Goal: Task Accomplishment & Management: Manage account settings

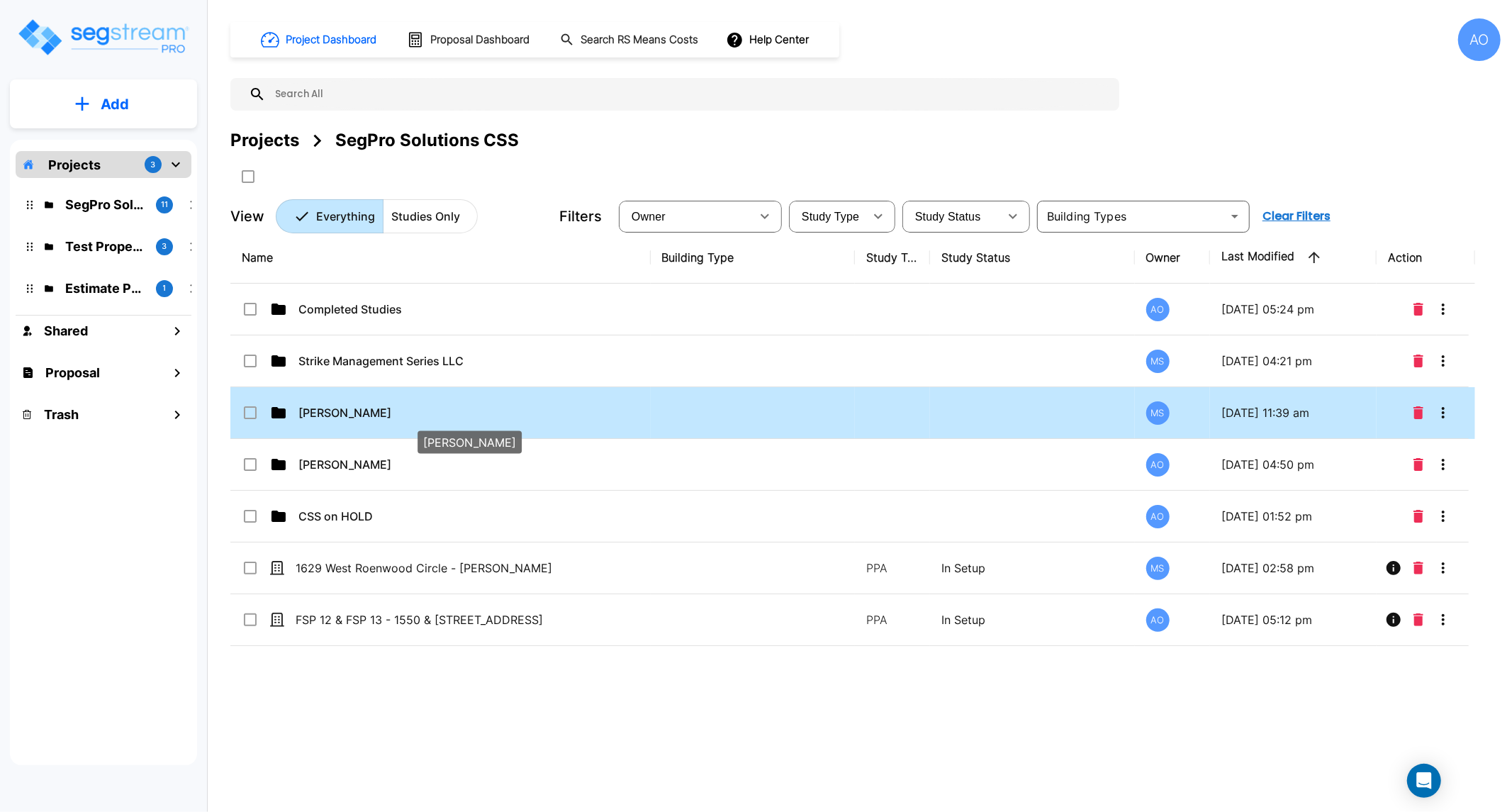
click at [354, 419] on p "[PERSON_NAME]" at bounding box center [460, 412] width 322 height 17
checkbox input "true"
click at [354, 419] on p "[PERSON_NAME]" at bounding box center [460, 412] width 322 height 17
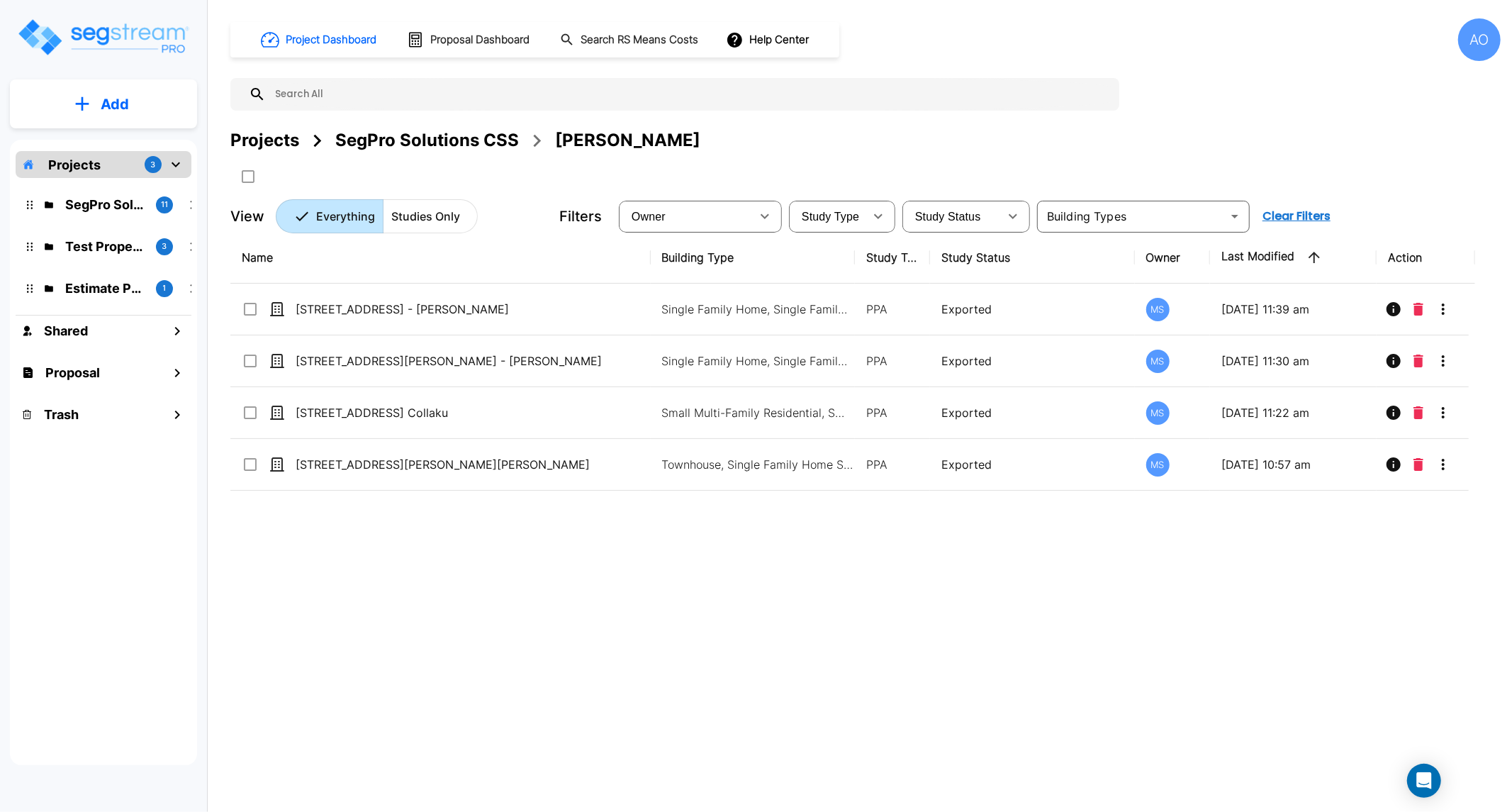
click at [678, 613] on div "Name Building Type Study Type Study Status Owner Last Modified Action [STREET_A…" at bounding box center [853, 483] width 1245 height 503
click at [251, 180] on icon "SelectAll" at bounding box center [248, 176] width 17 height 17
click at [422, 145] on div "SegPro Solutions CSS" at bounding box center [427, 141] width 183 height 25
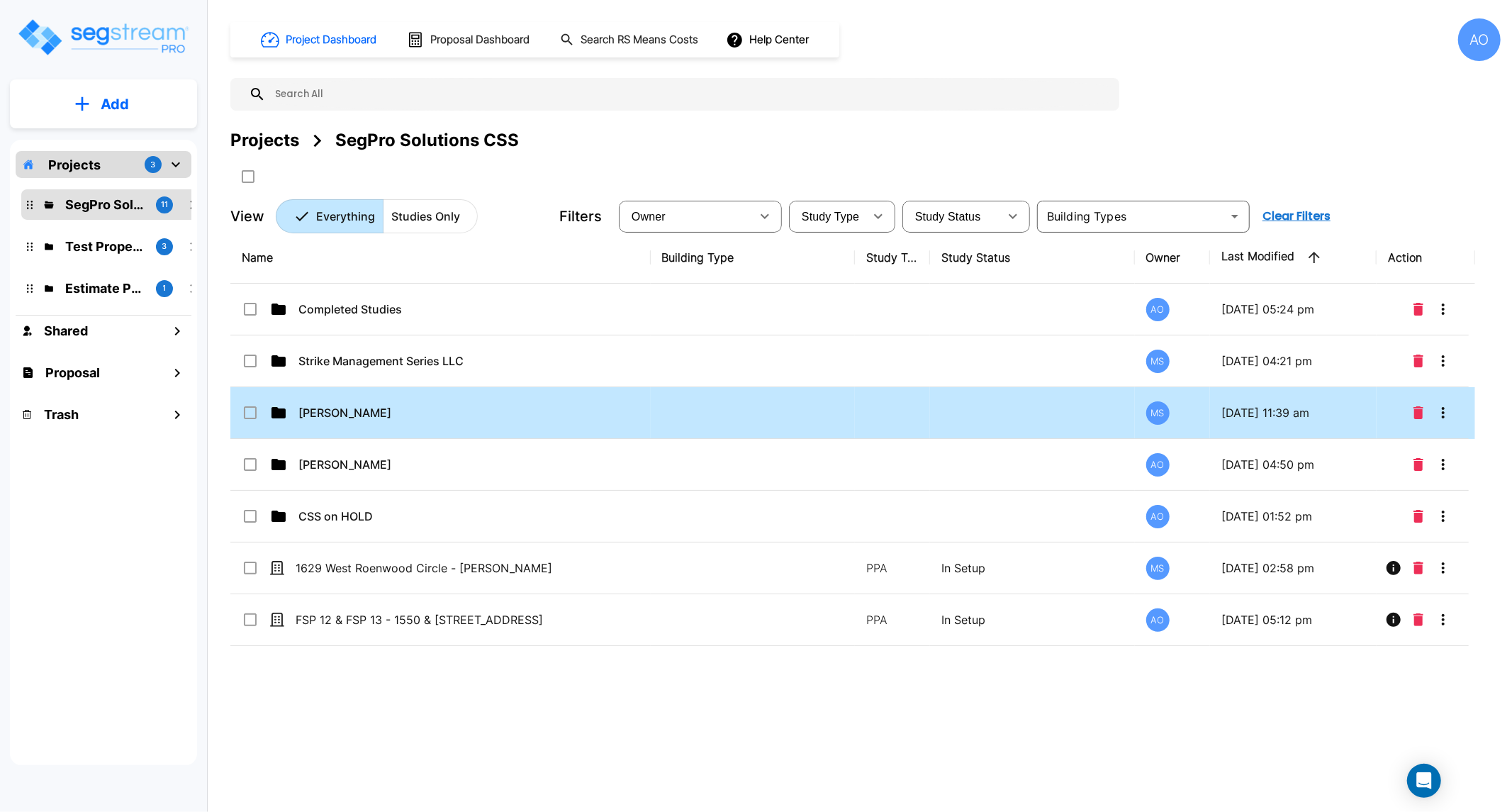
click at [249, 411] on input "select row Angel Collaku" at bounding box center [249, 410] width 15 height 12
click at [391, 175] on icon "Move" at bounding box center [387, 176] width 15 height 14
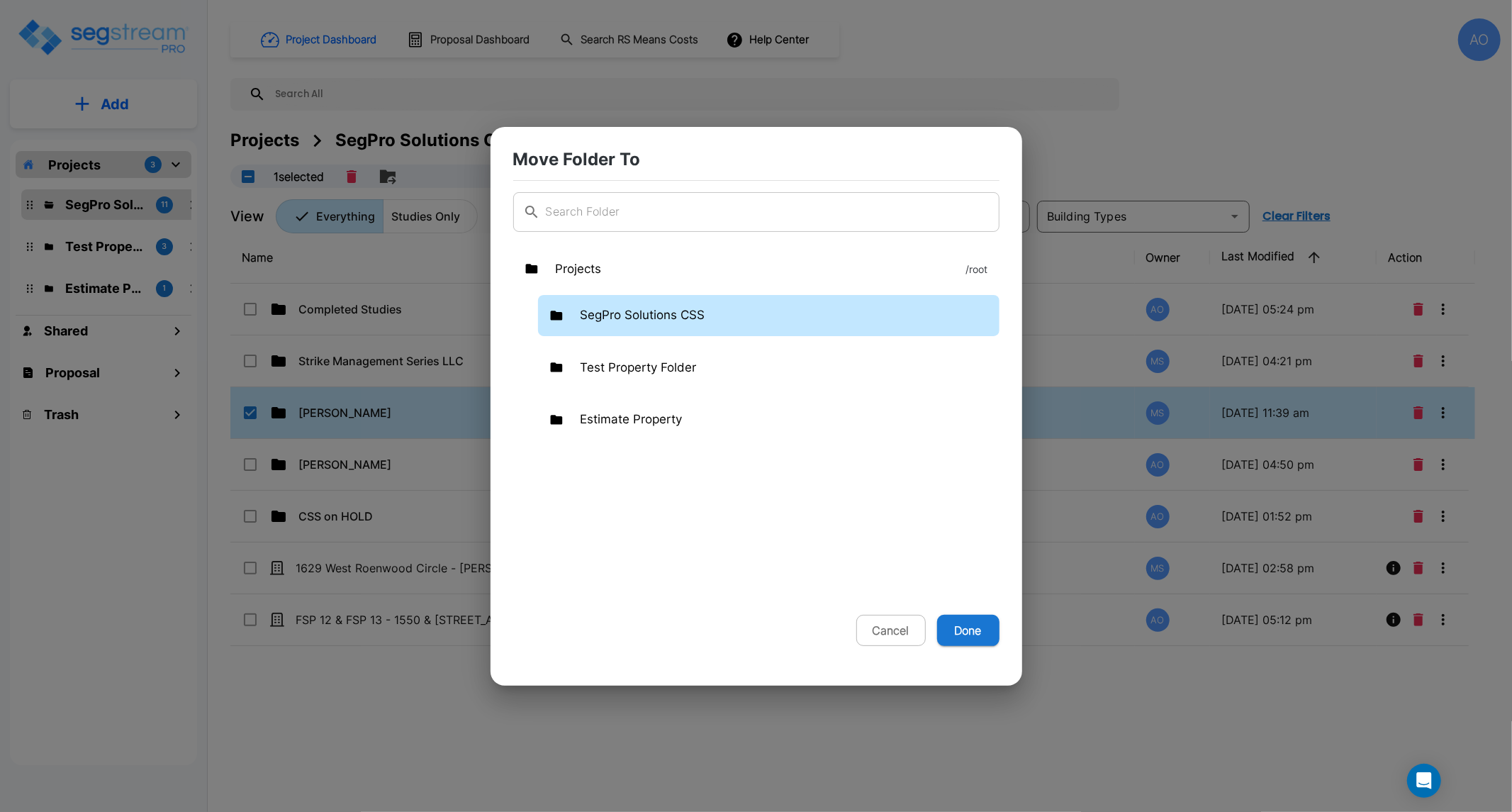
click at [642, 325] on div "SegPro Solutions CSS" at bounding box center [769, 315] width 461 height 41
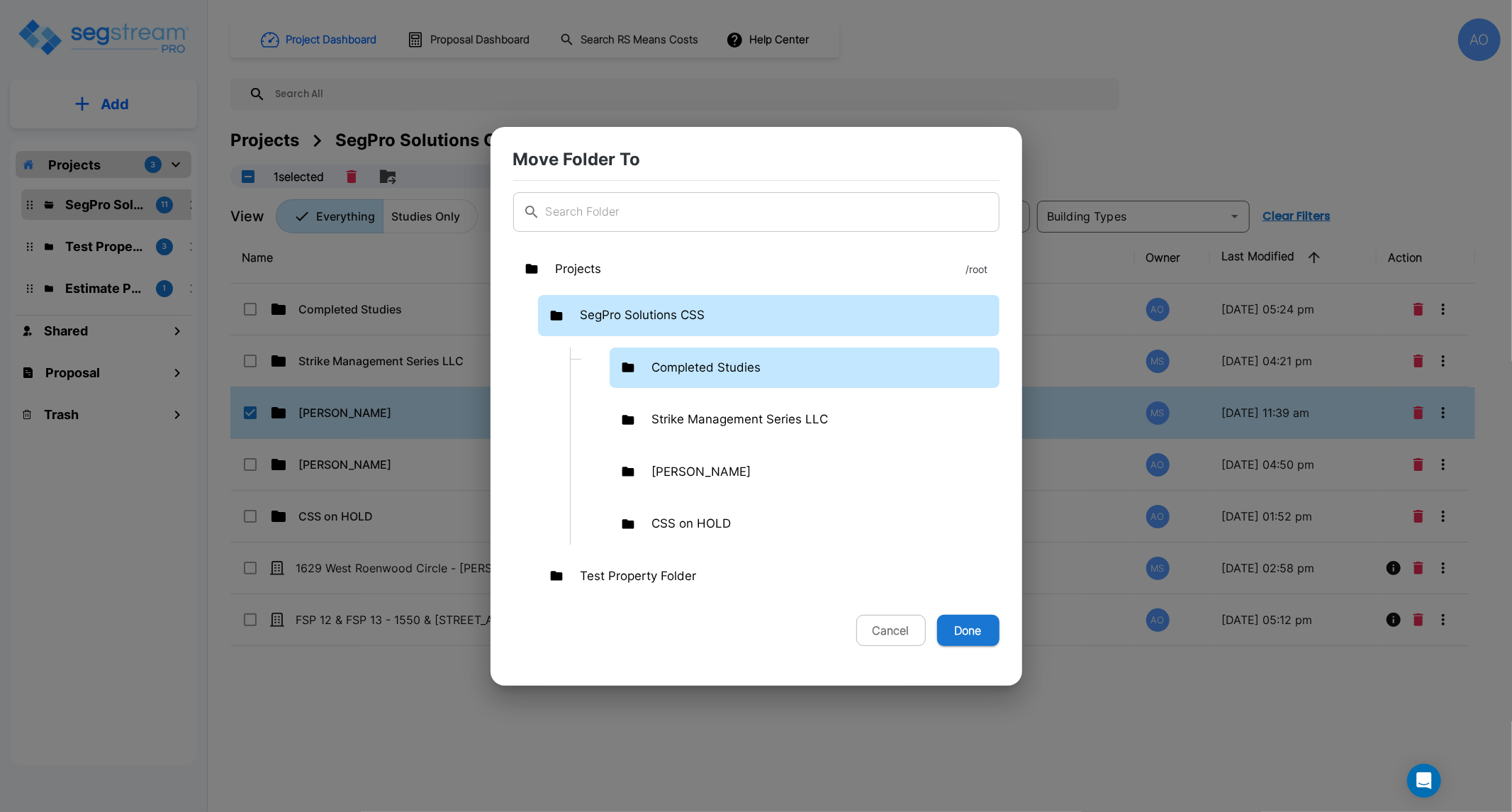
click at [690, 359] on p "Completed Studies" at bounding box center [707, 368] width 109 height 18
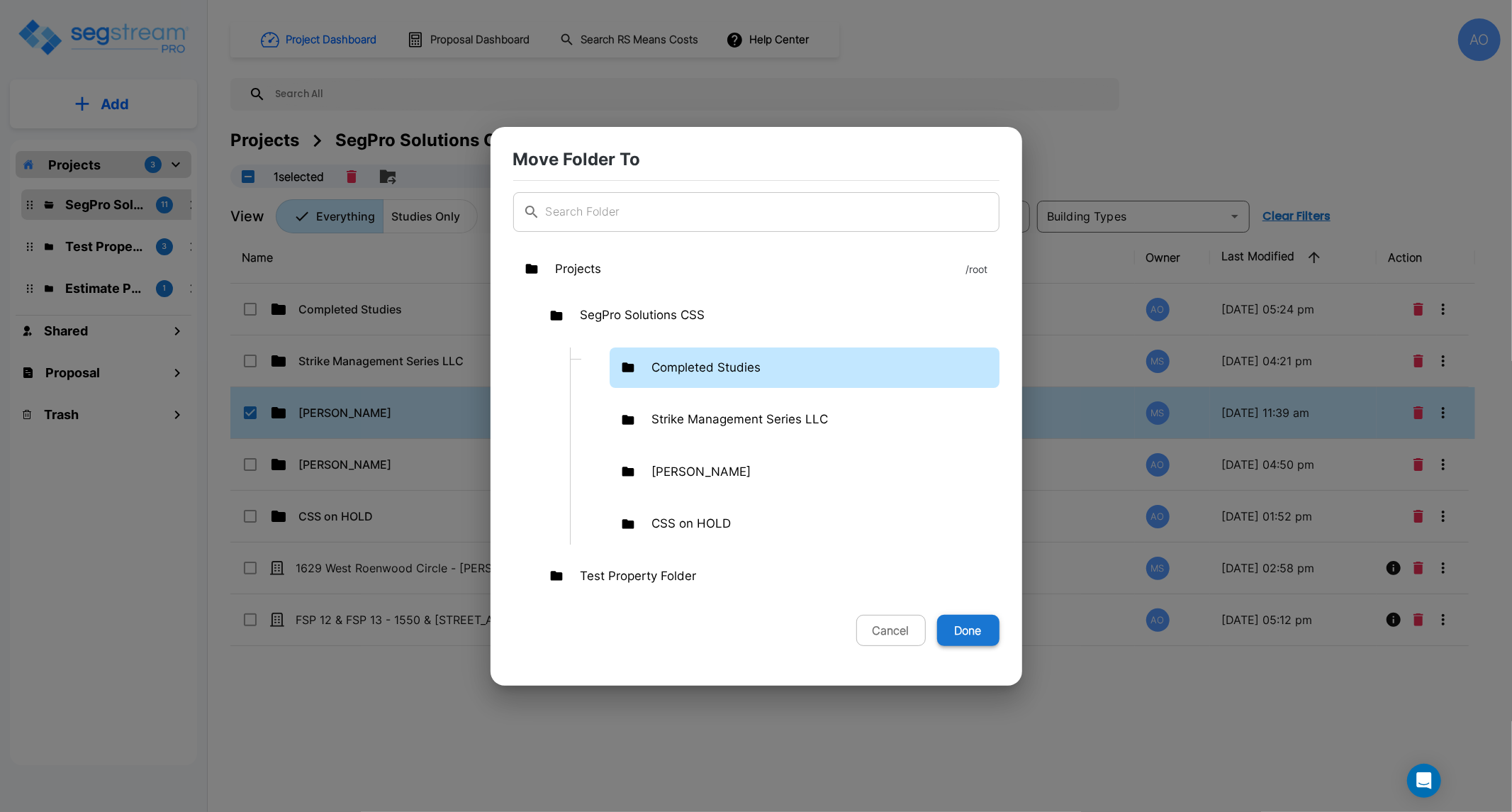
click at [959, 632] on button "Done" at bounding box center [968, 630] width 63 height 31
checkbox input "false"
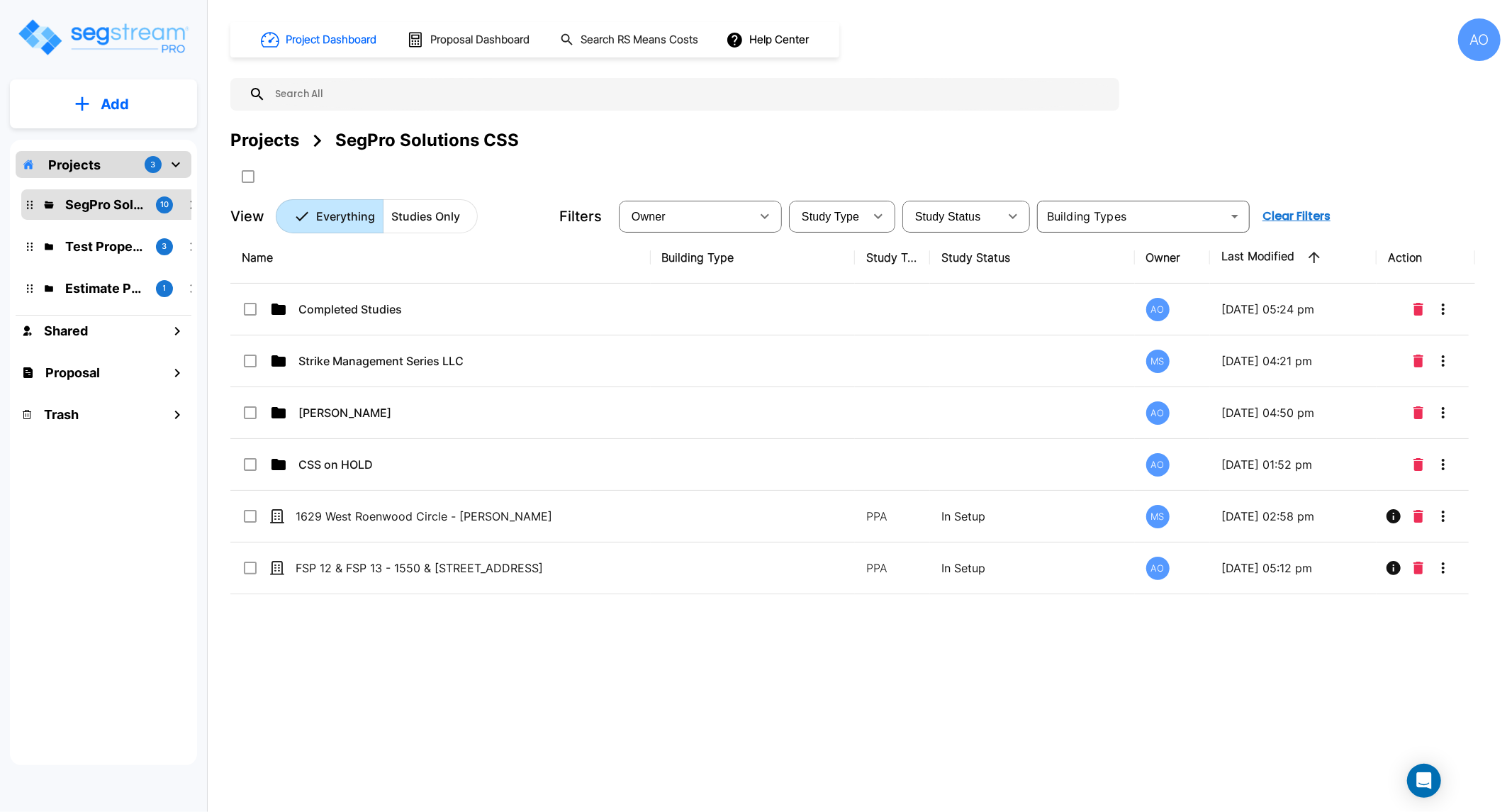
click at [564, 707] on div "Name Building Type Study Type Study Status Owner Last Modified Action Completed…" at bounding box center [853, 483] width 1245 height 503
